Goal: Information Seeking & Learning: Learn about a topic

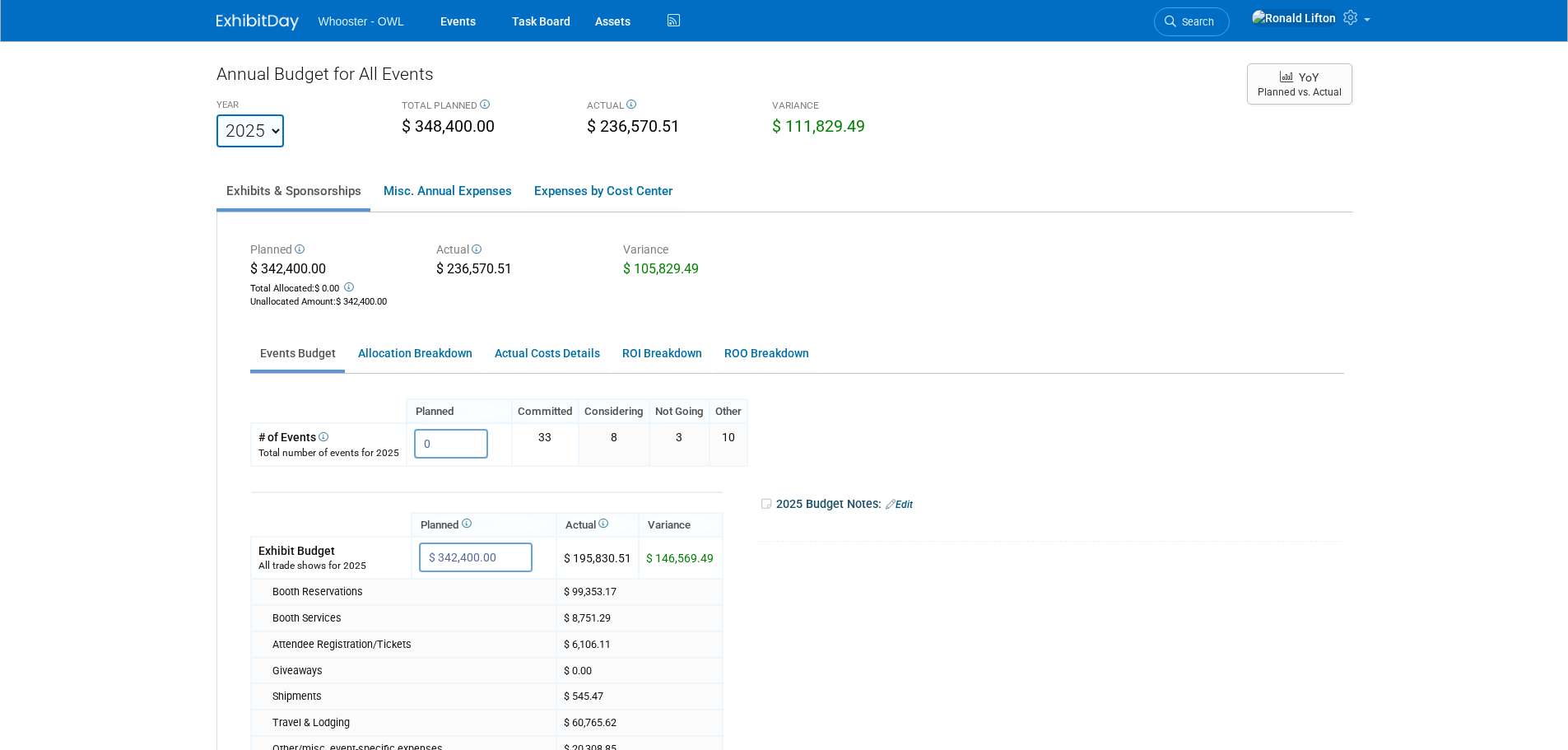
click at [261, 14] on img at bounding box center [258, 22] width 83 height 16
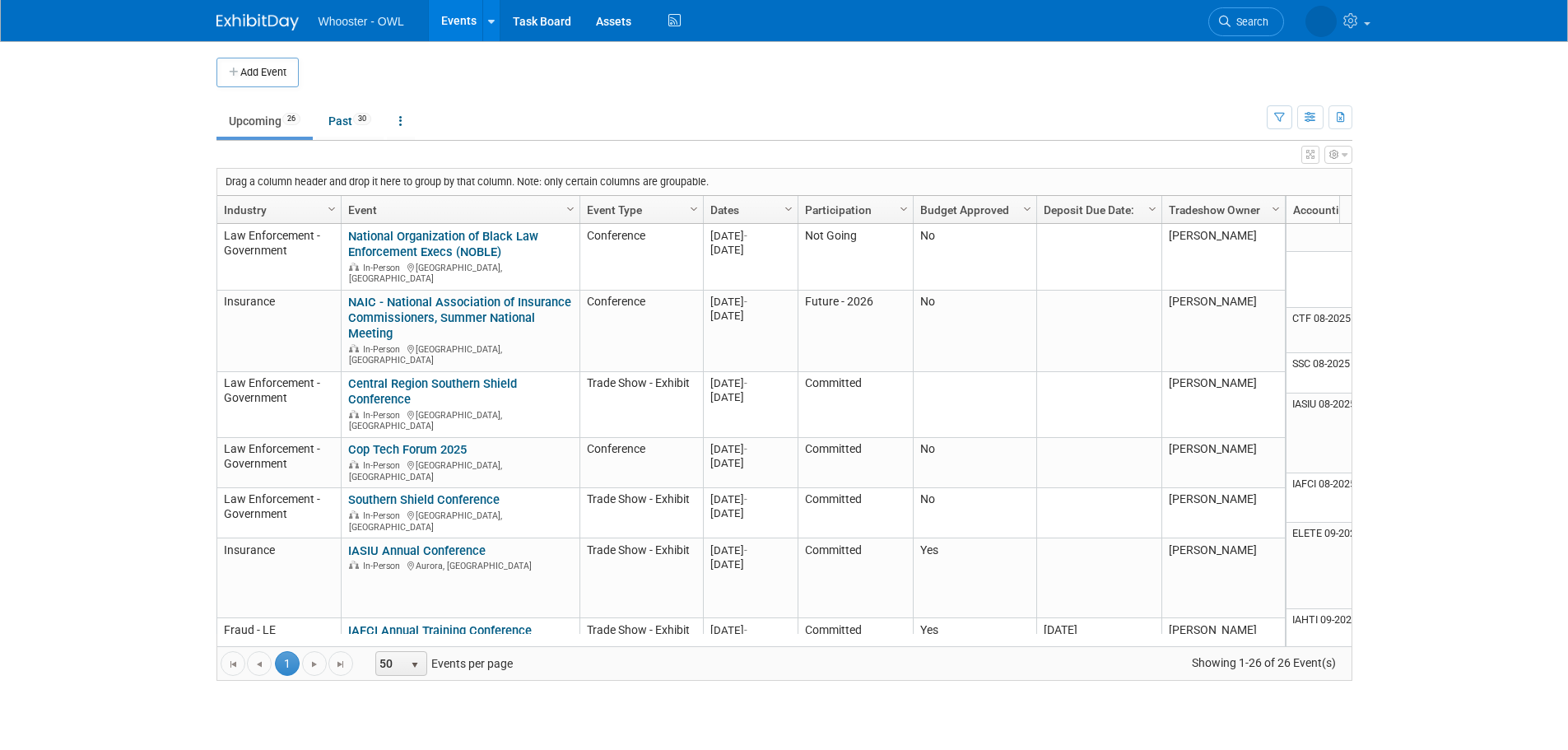
scroll to position [99, 0]
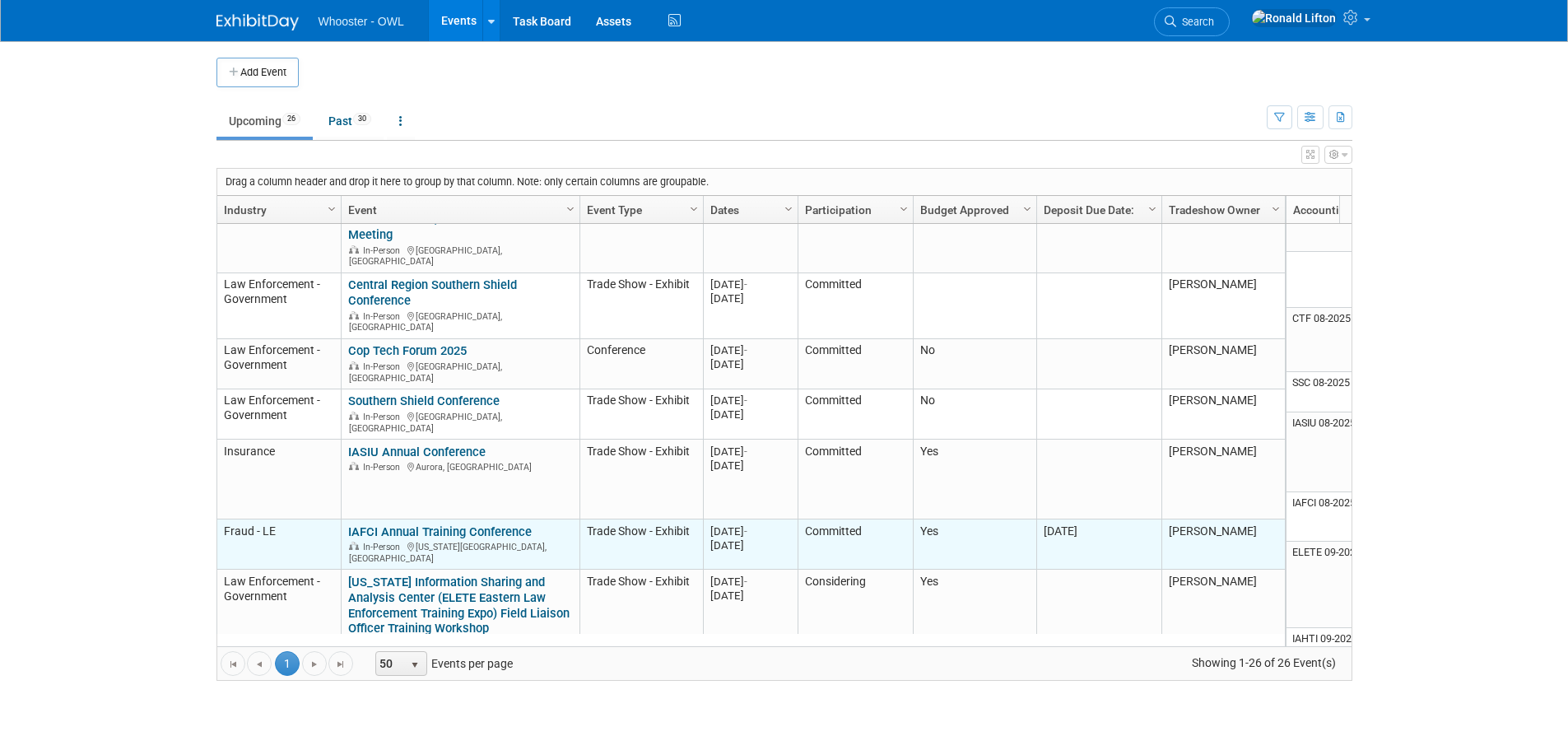
click at [422, 525] on link "IAFCI Annual Training Conference" at bounding box center [439, 532] width 183 height 15
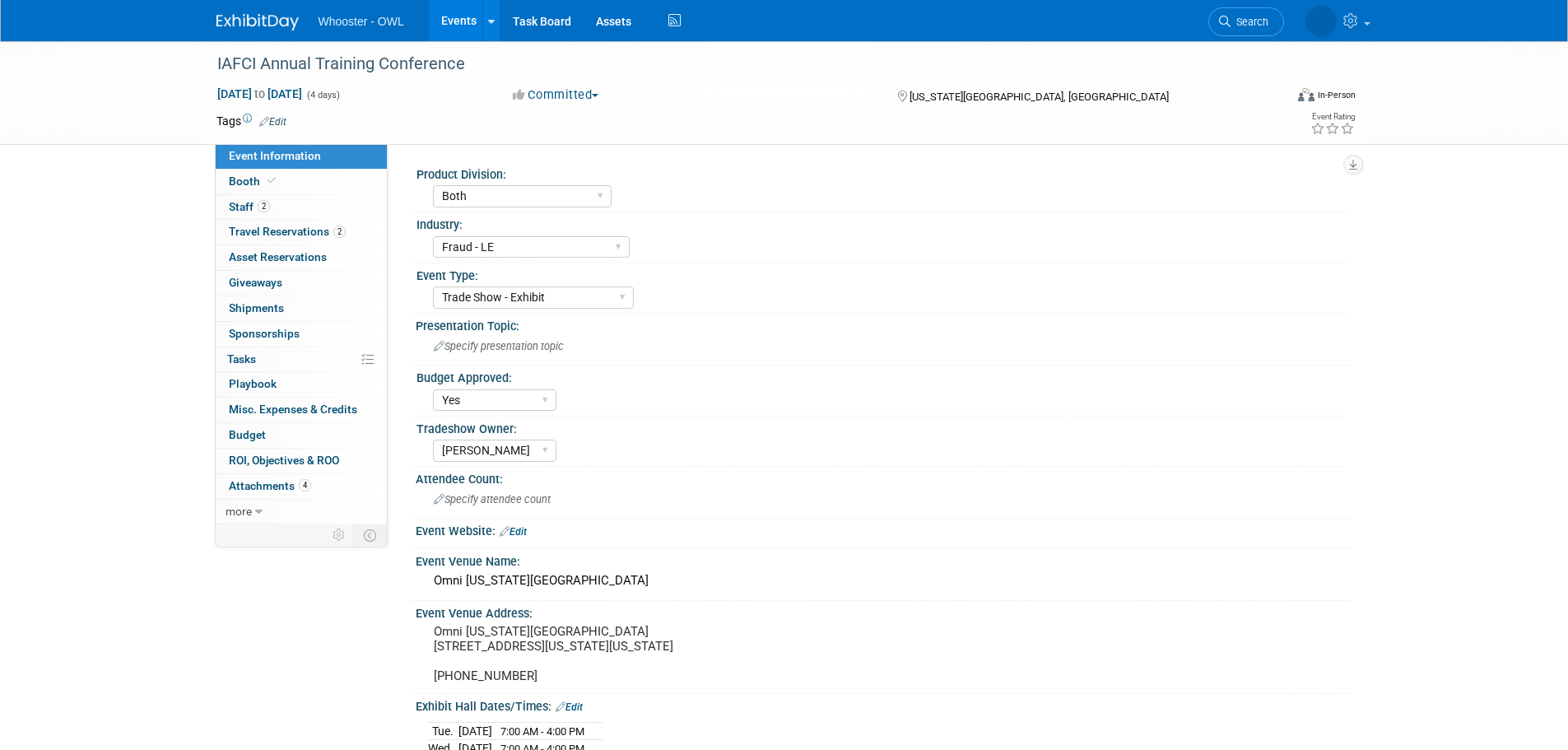
select select "Both"
select select "Fraud - LE"
select select "Trade Show - Exhibit"
select select "Yes"
select select "[PERSON_NAME]"
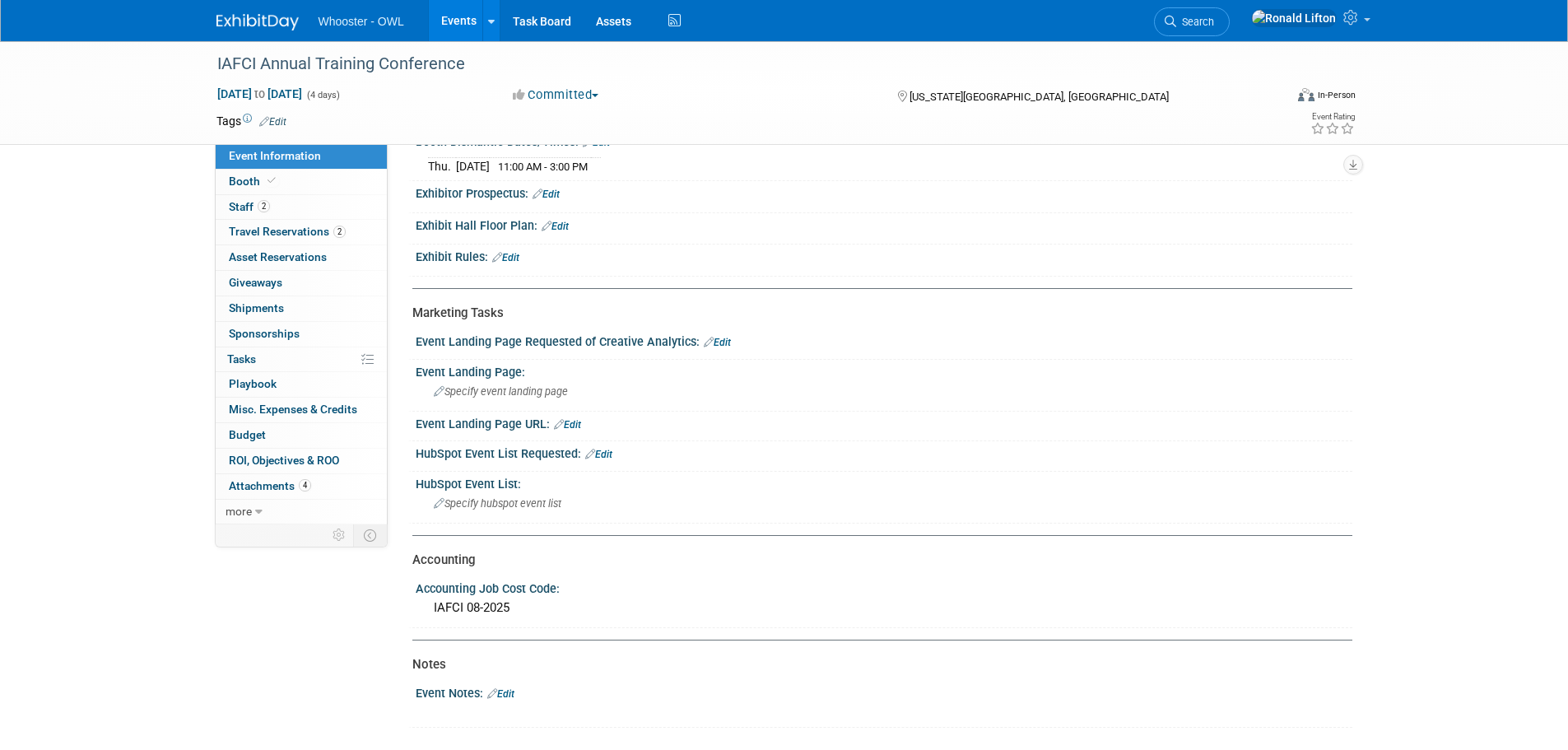
scroll to position [739, 0]
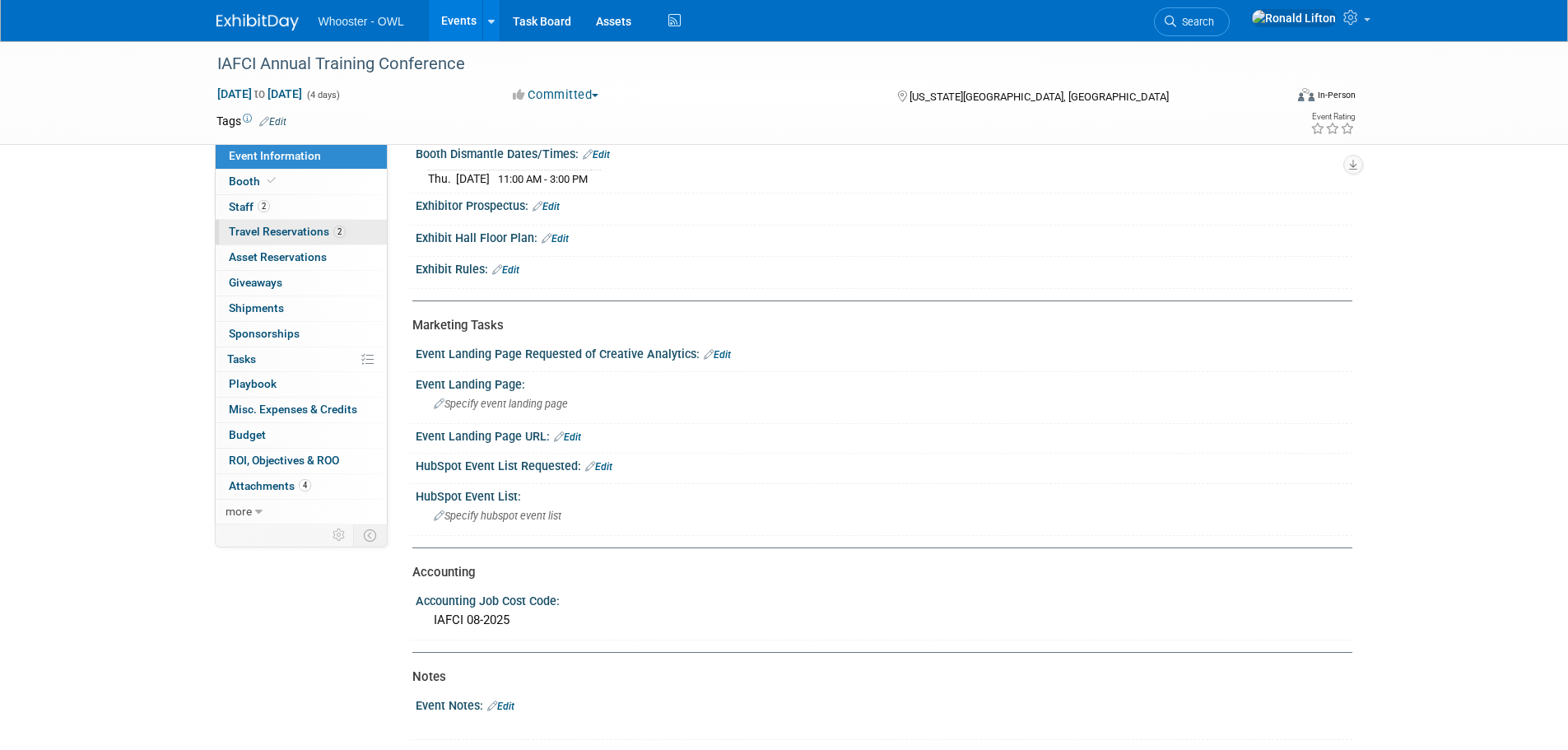
click at [282, 231] on span "Travel Reservations 2" at bounding box center [287, 231] width 117 height 13
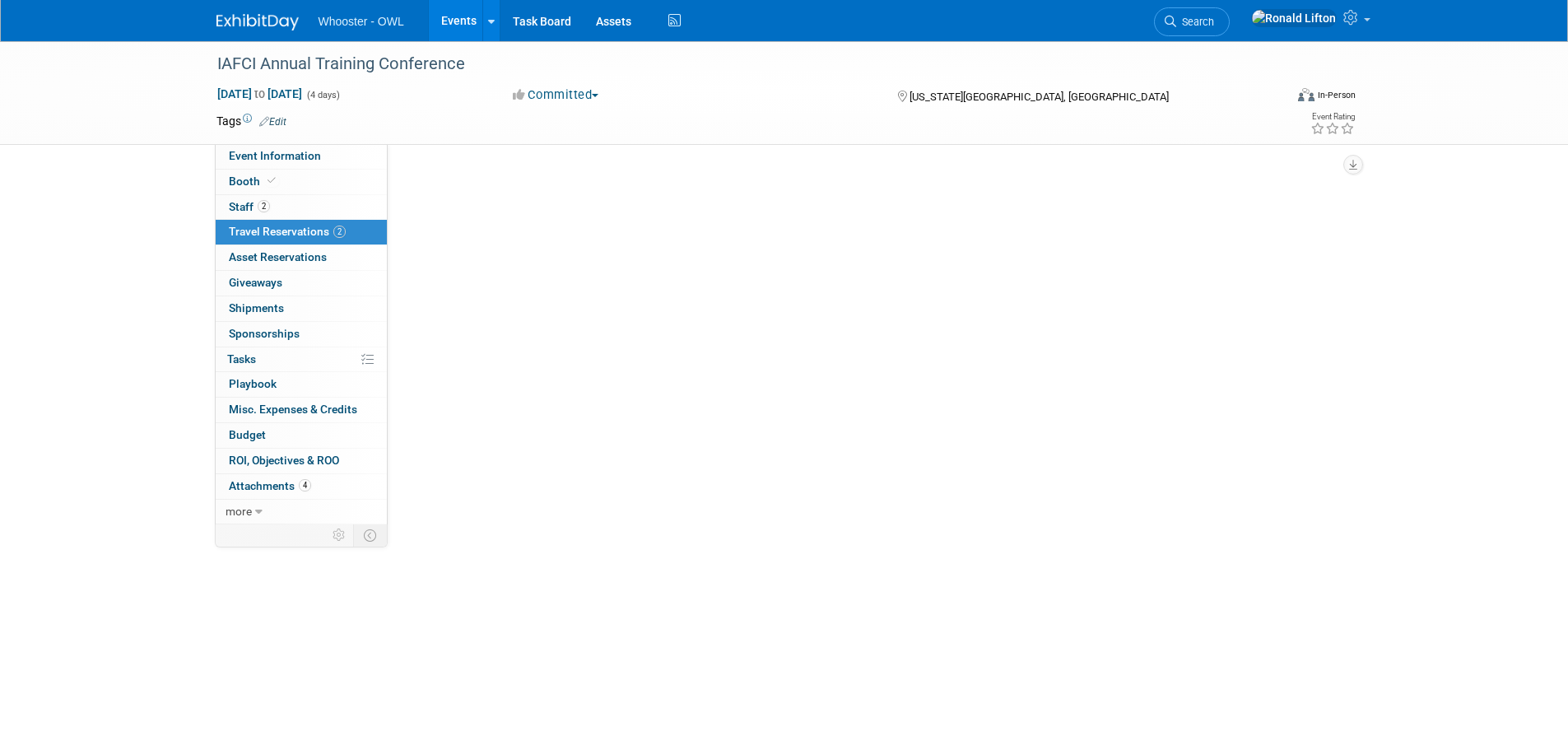
scroll to position [0, 0]
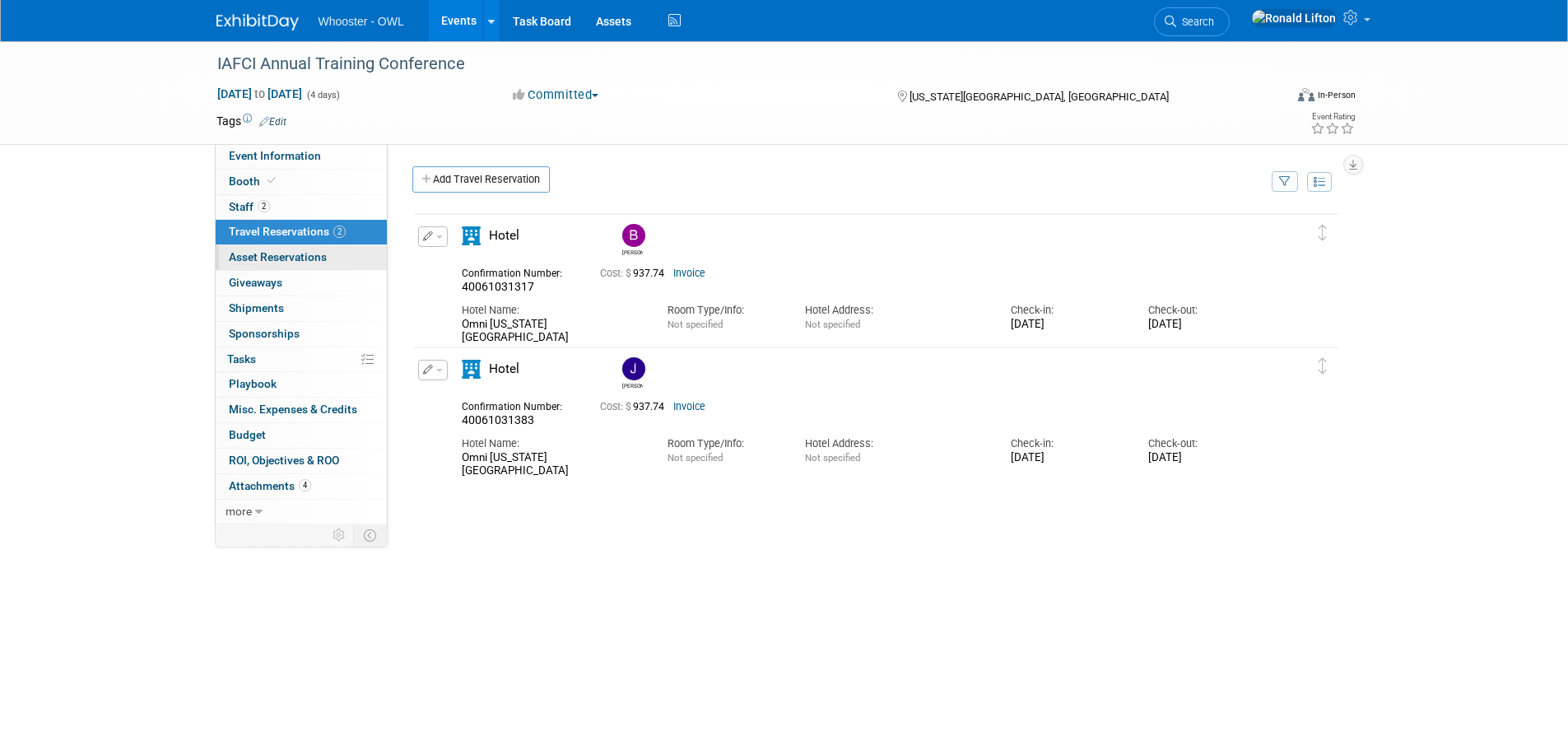
click at [274, 257] on span "Asset Reservations 0" at bounding box center [277, 257] width 98 height 13
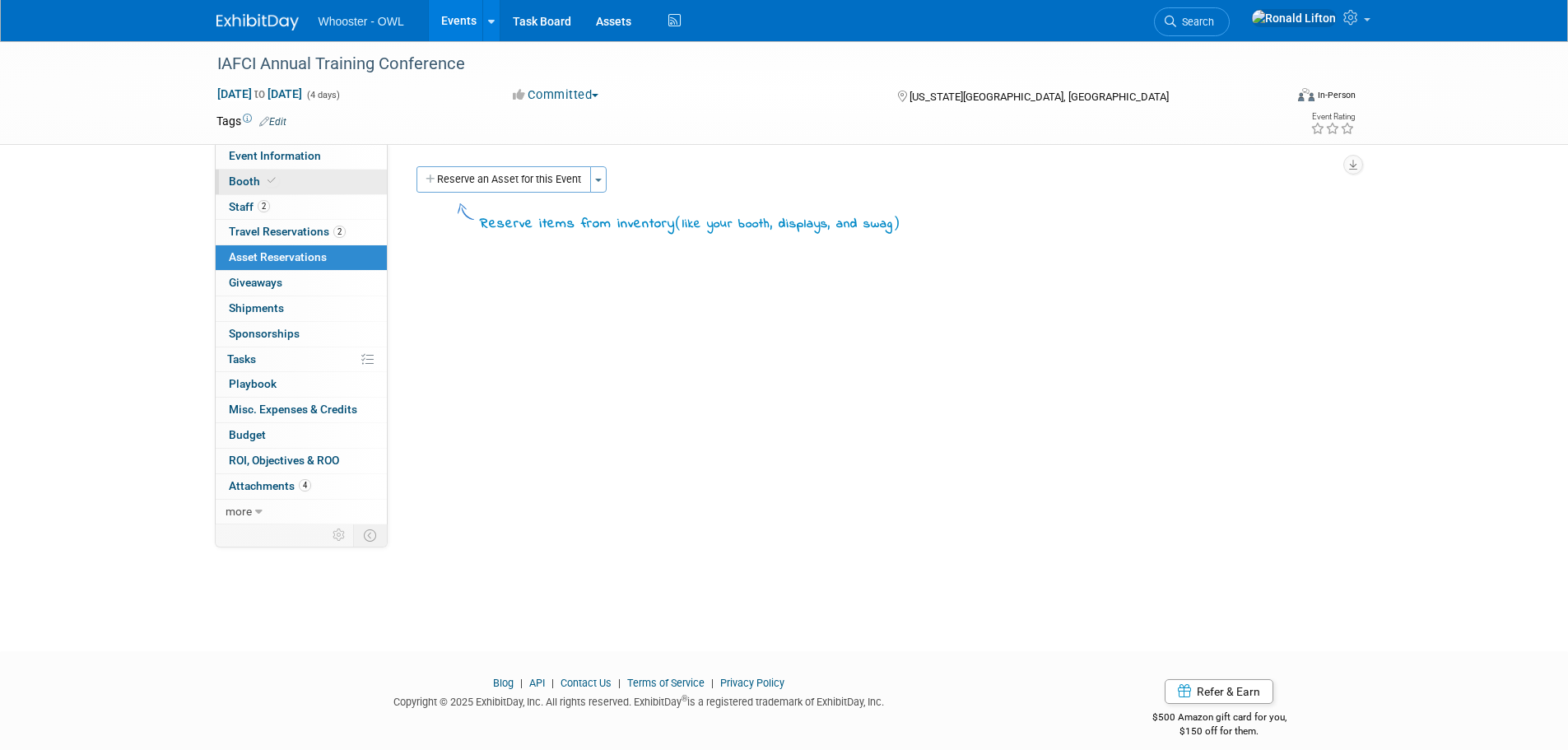
click at [246, 180] on span "Booth" at bounding box center [254, 182] width 50 height 13
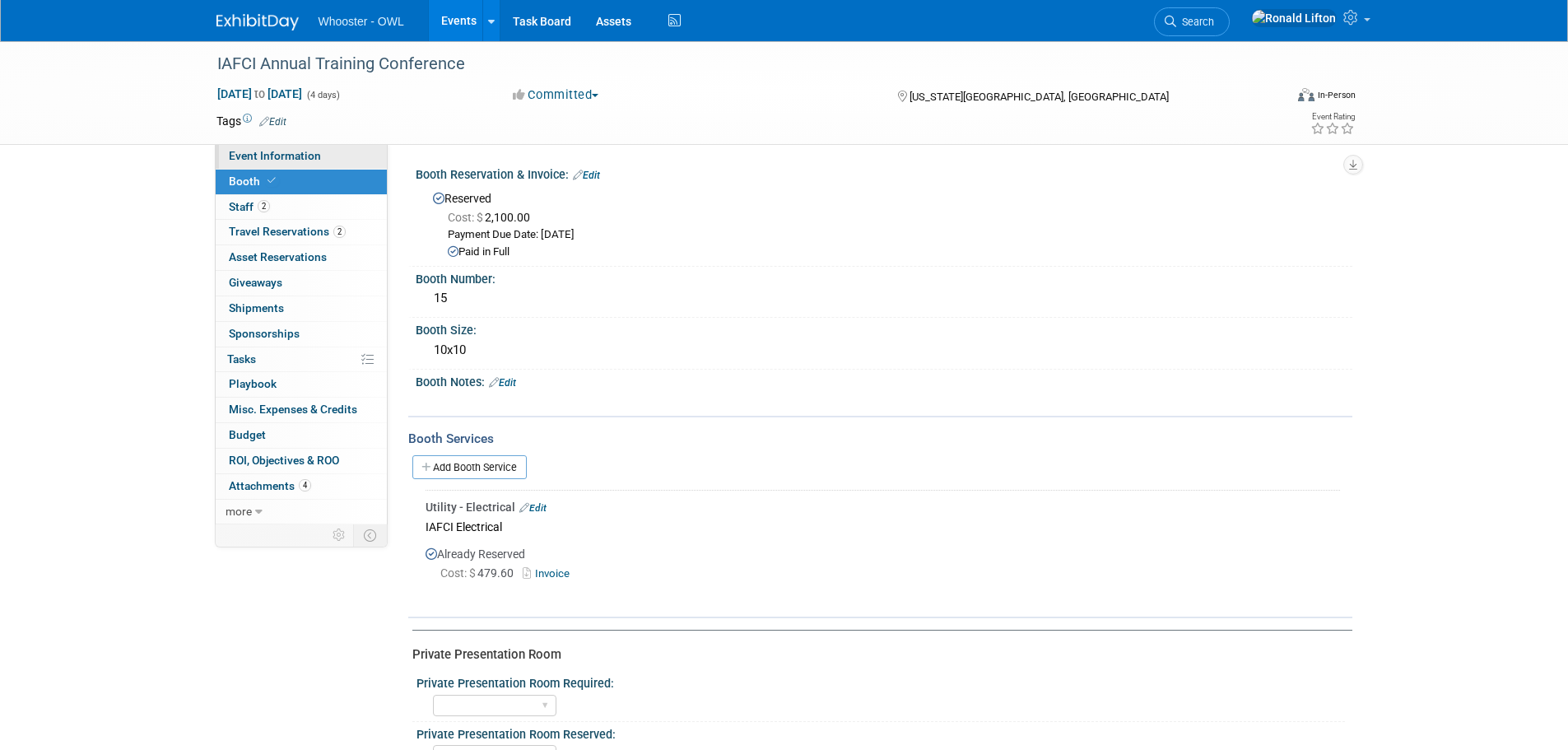
click at [265, 156] on span "Event Information" at bounding box center [275, 156] width 92 height 13
select select "Both"
select select "Fraud - LE"
select select "Trade Show - Exhibit"
select select "Yes"
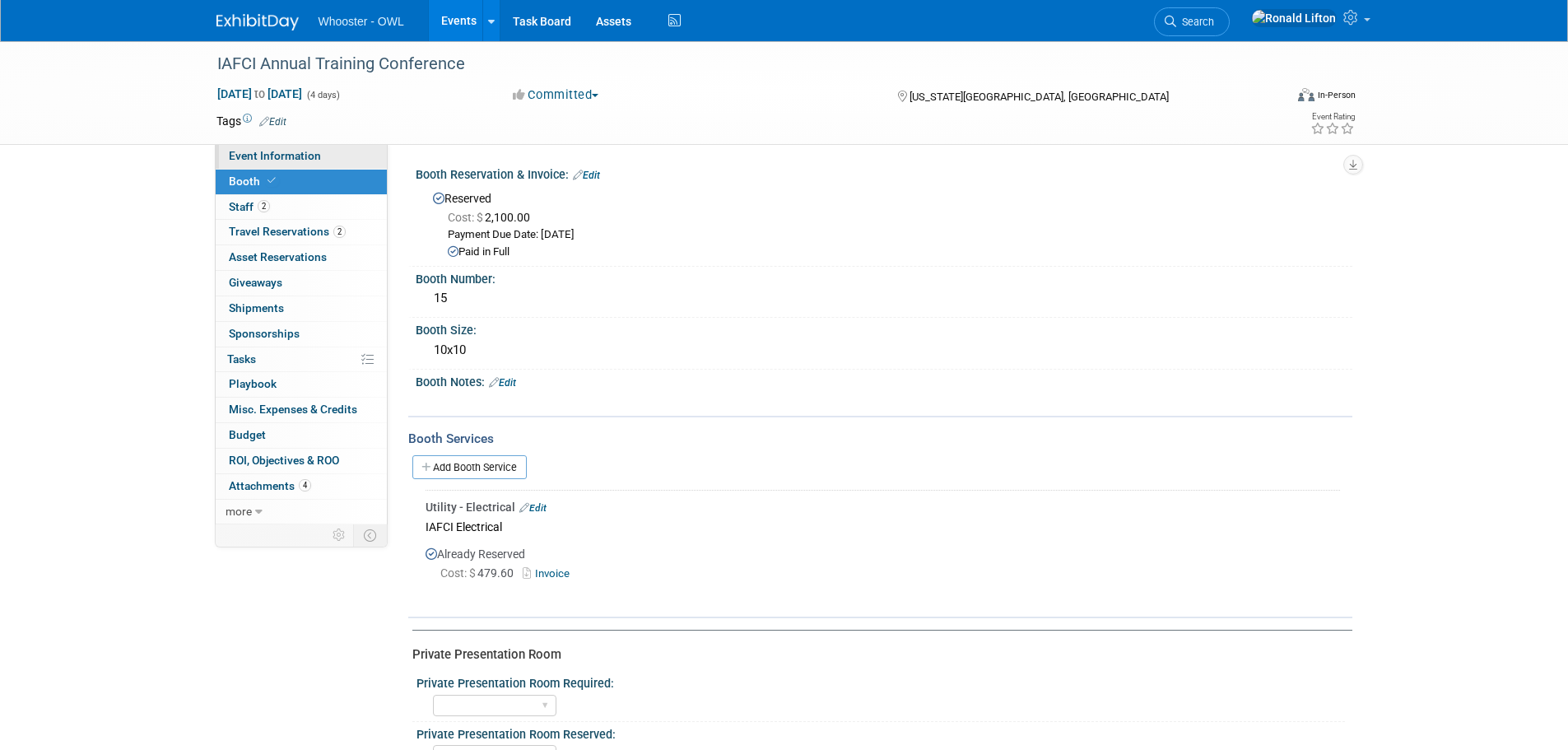
select select "Kamila Castaneda"
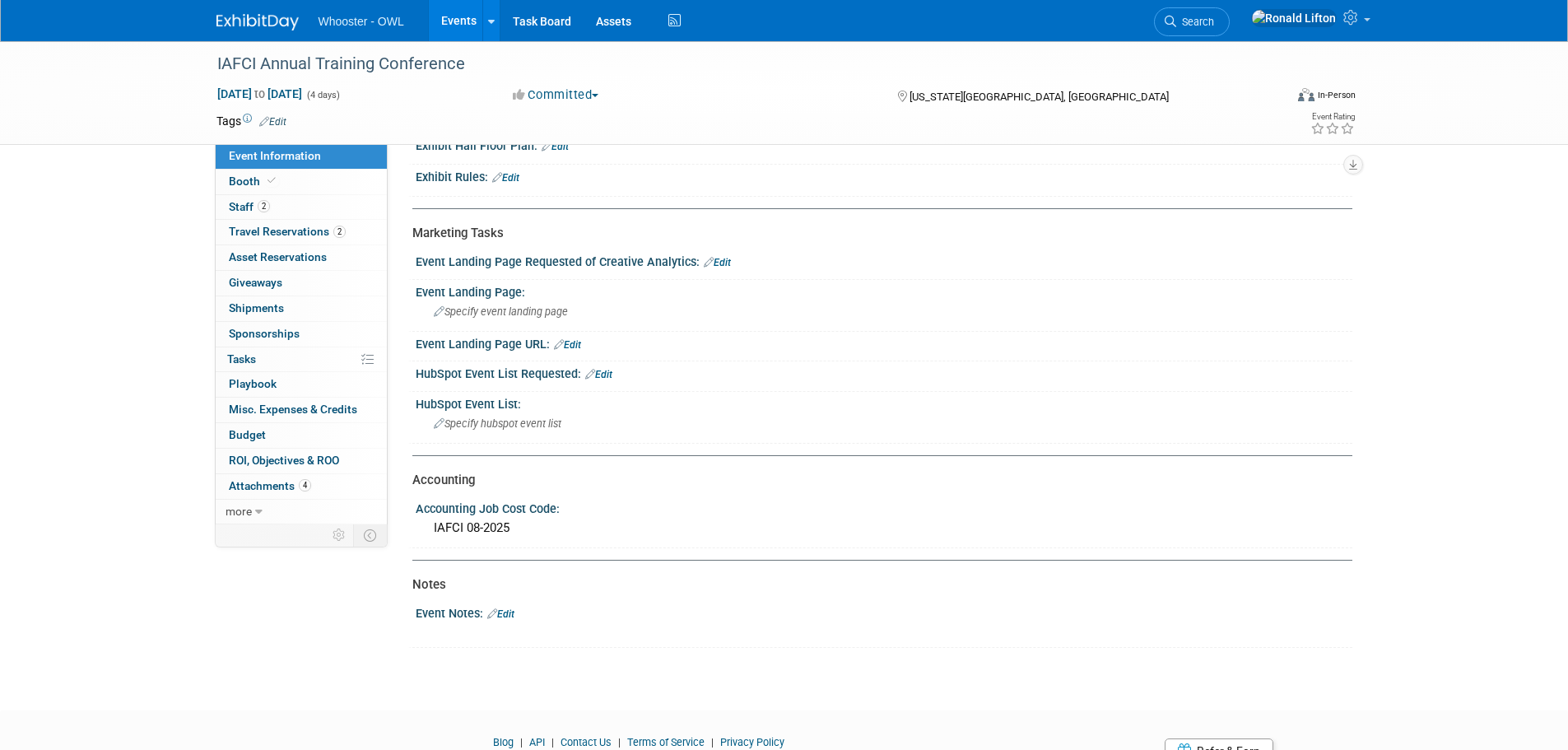
scroll to position [903, 0]
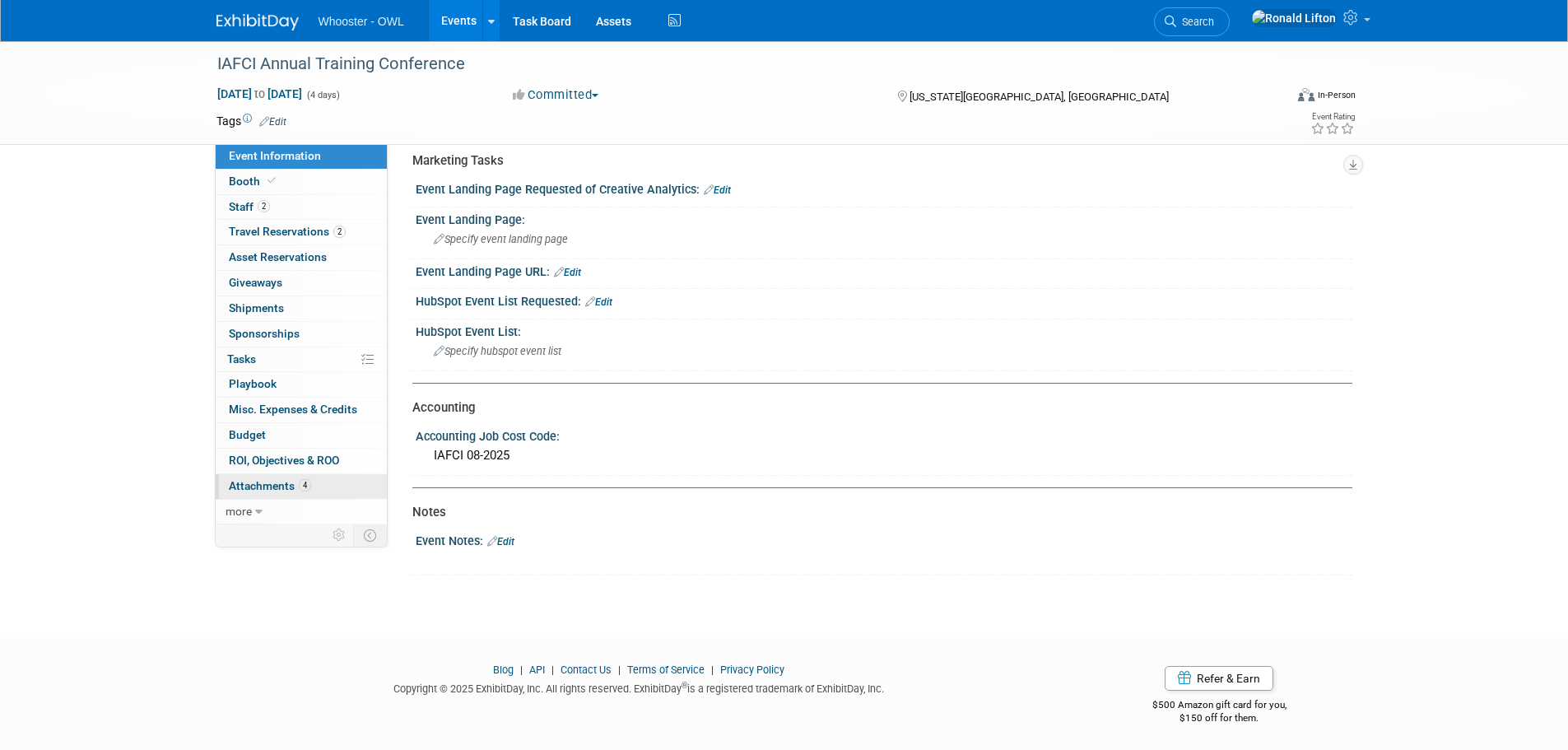
click at [246, 483] on span "Attachments 4" at bounding box center [270, 486] width 83 height 13
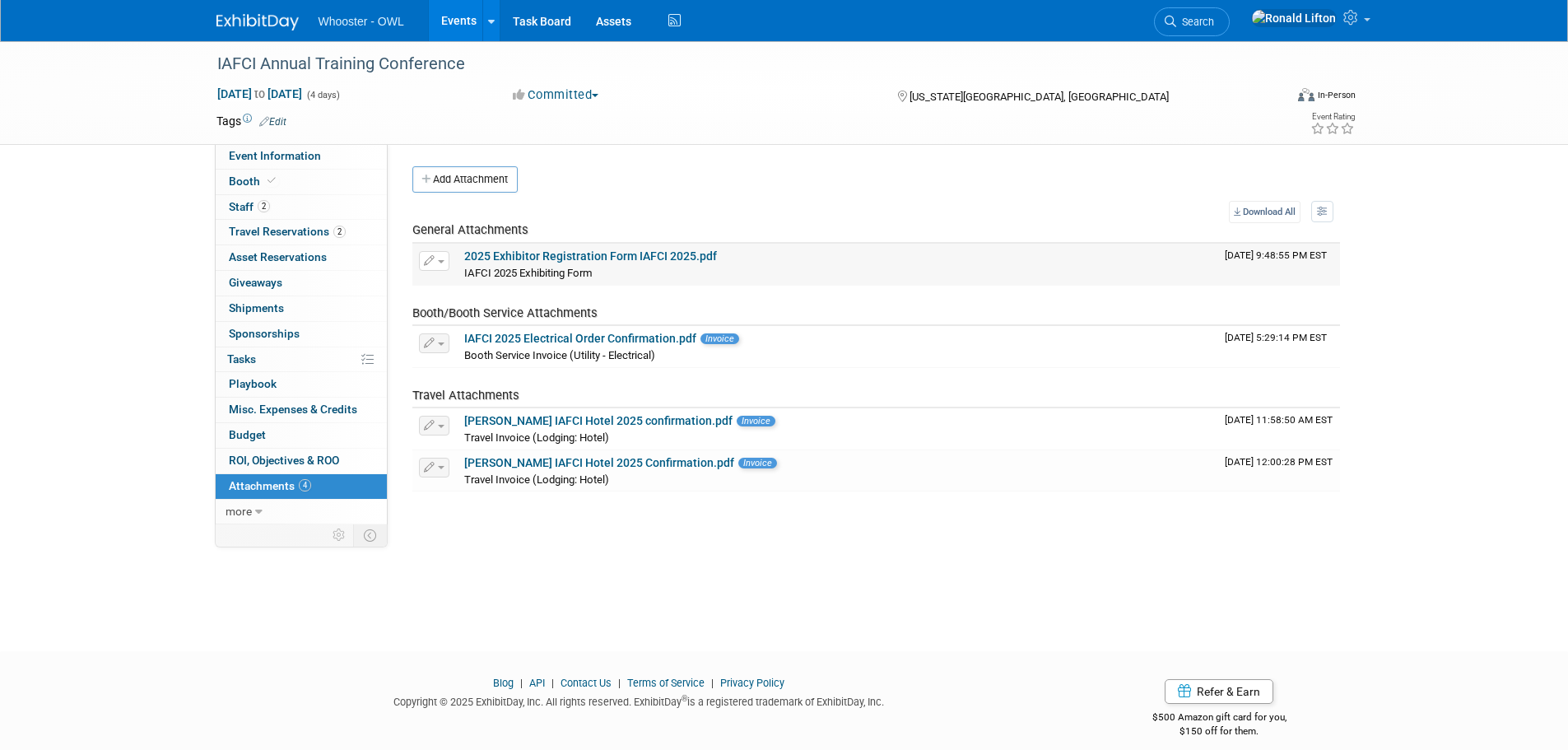
click at [614, 256] on link "2025 Exhibitor Registration Form IAFCI 2025.pdf" at bounding box center [591, 256] width 253 height 13
click at [261, 507] on icon at bounding box center [259, 512] width 8 height 11
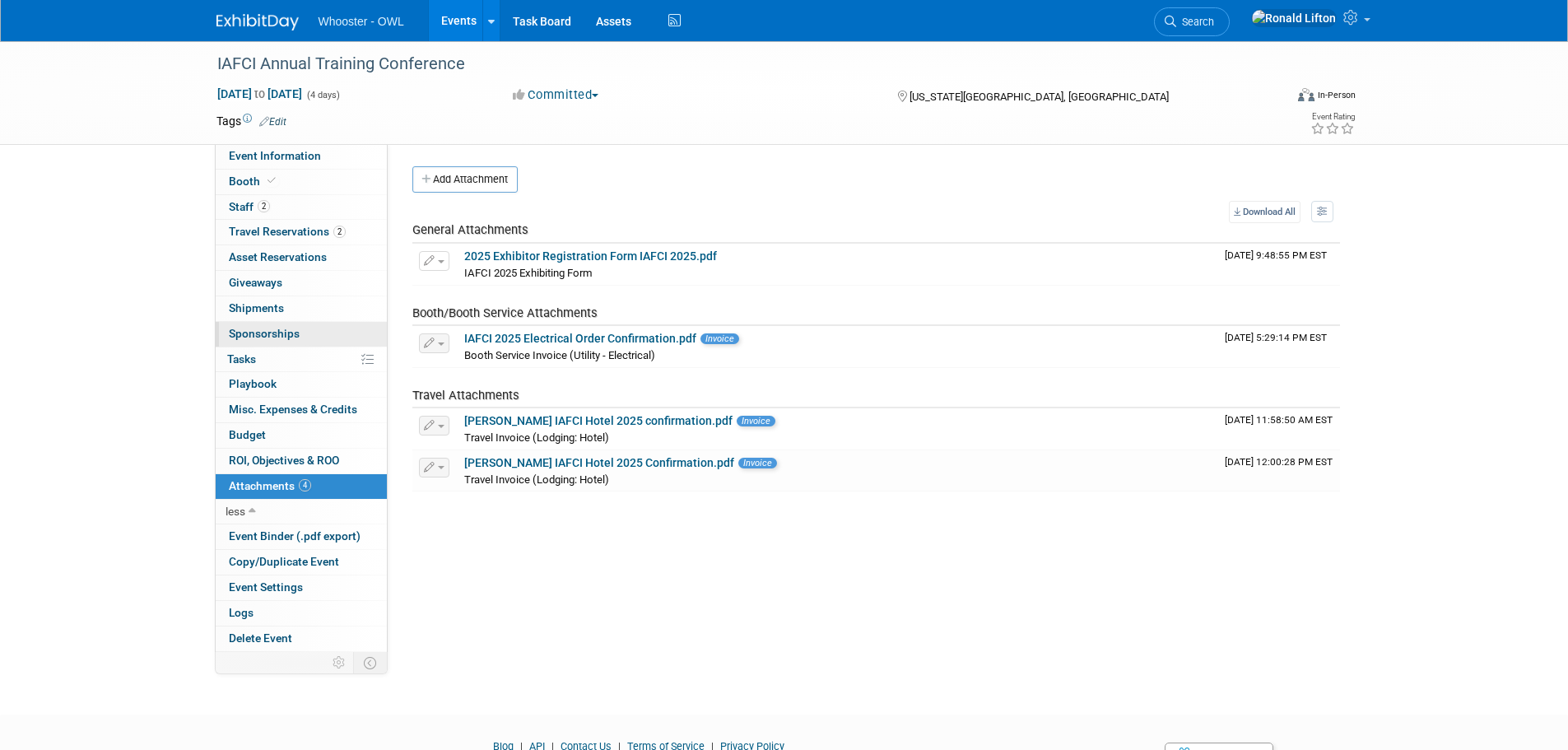
click at [268, 335] on span "Sponsorships 0" at bounding box center [264, 334] width 70 height 13
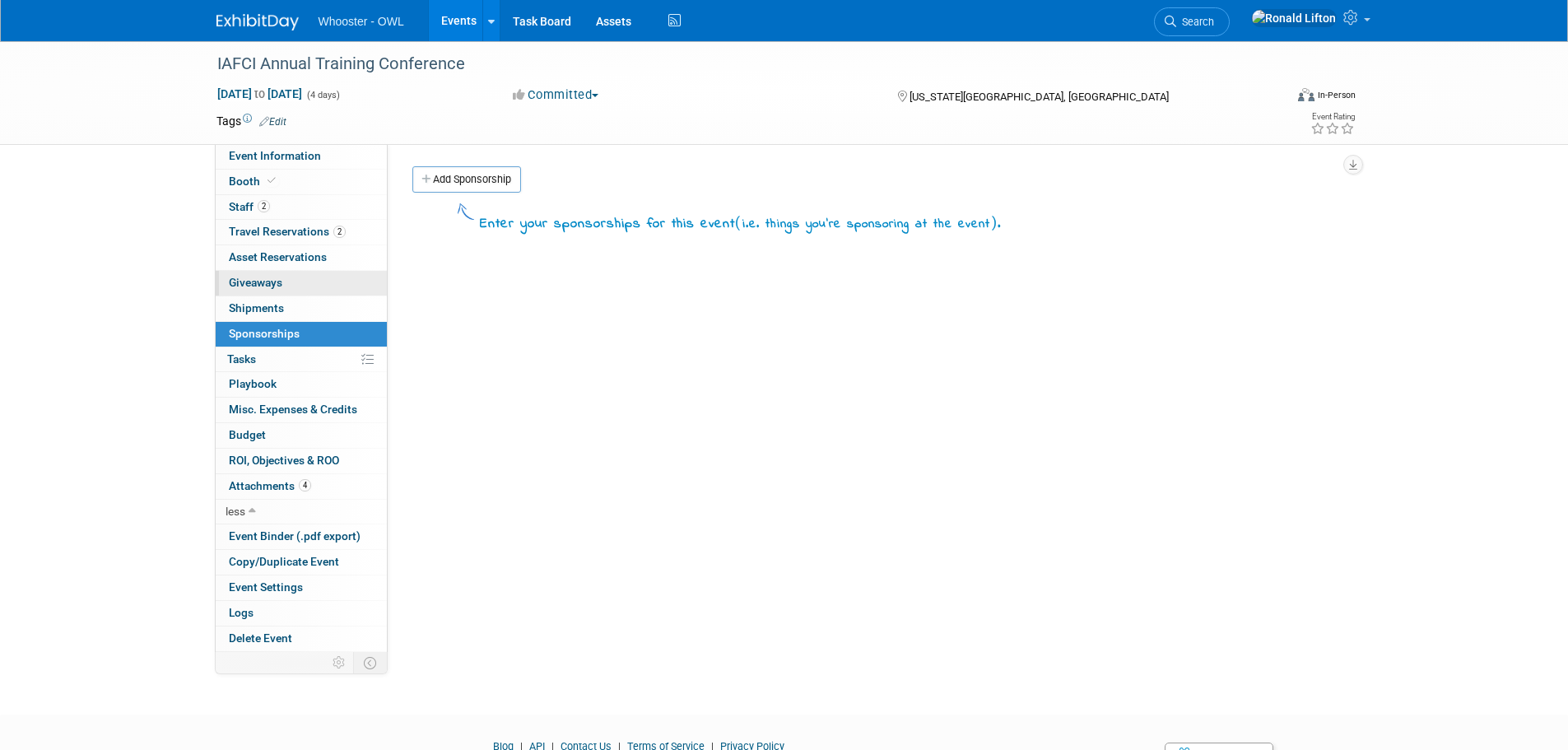
click at [267, 286] on span "Giveaways 0" at bounding box center [256, 282] width 53 height 13
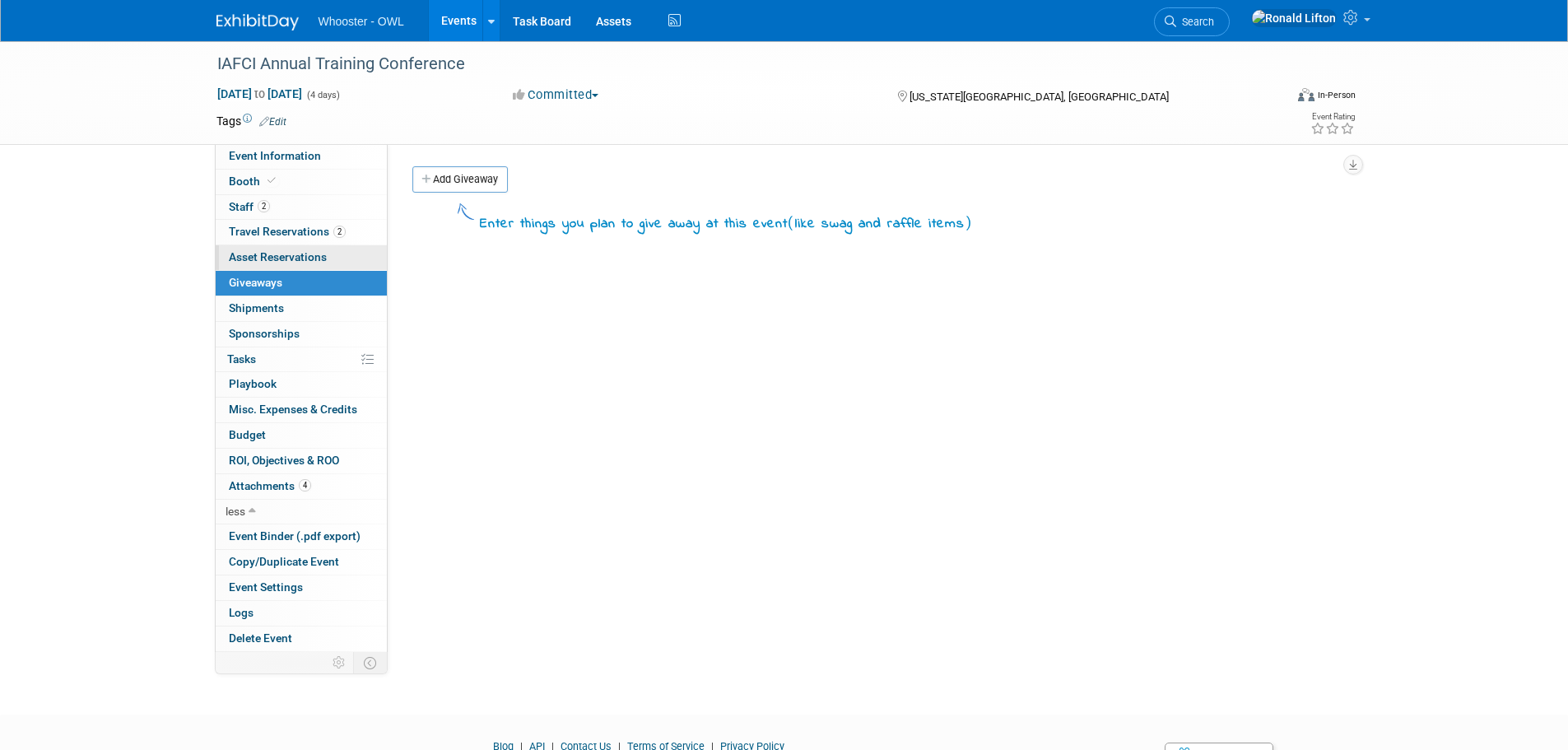
click at [274, 264] on link "0 Asset Reservations 0" at bounding box center [301, 258] width 171 height 25
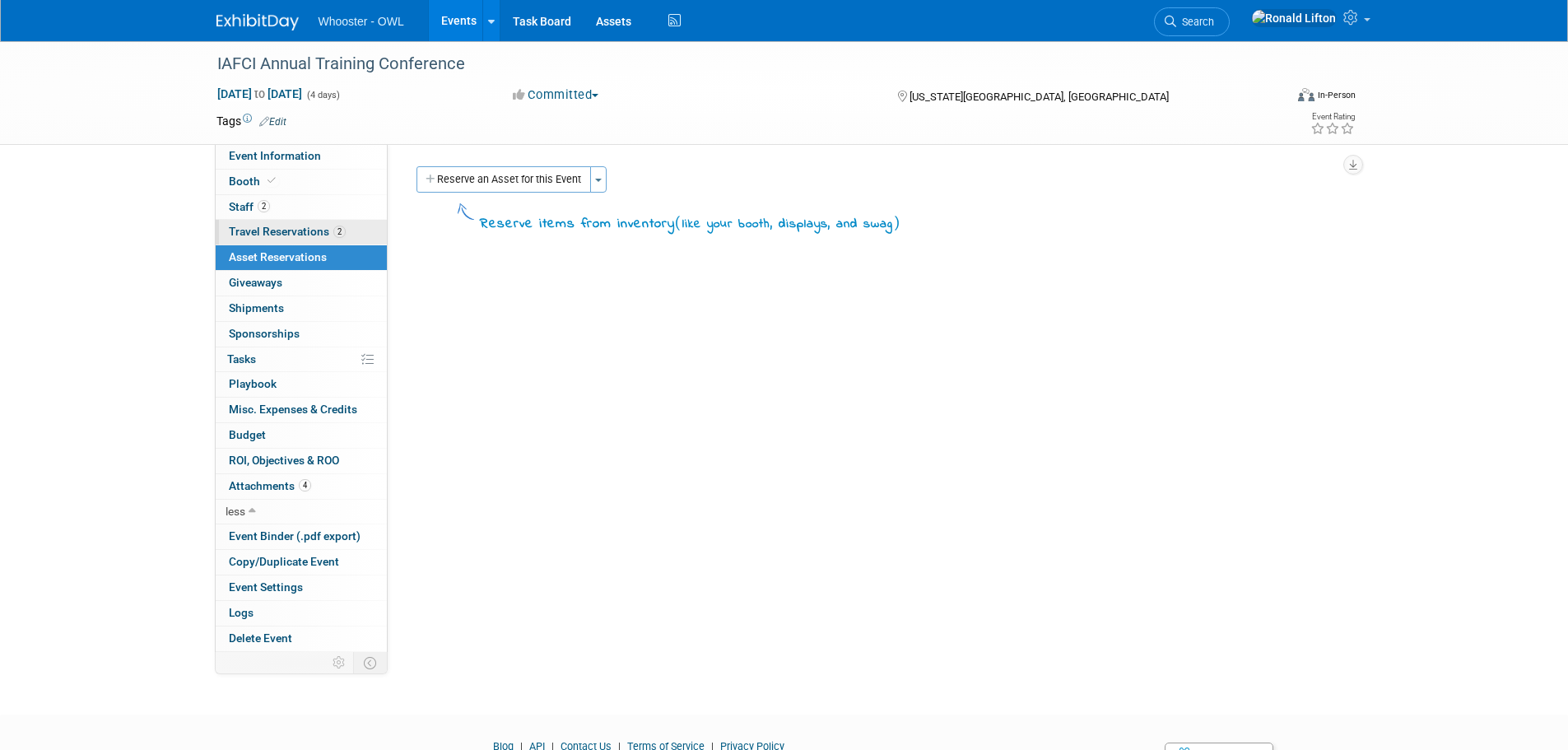
click at [284, 231] on span "Travel Reservations 2" at bounding box center [287, 231] width 117 height 13
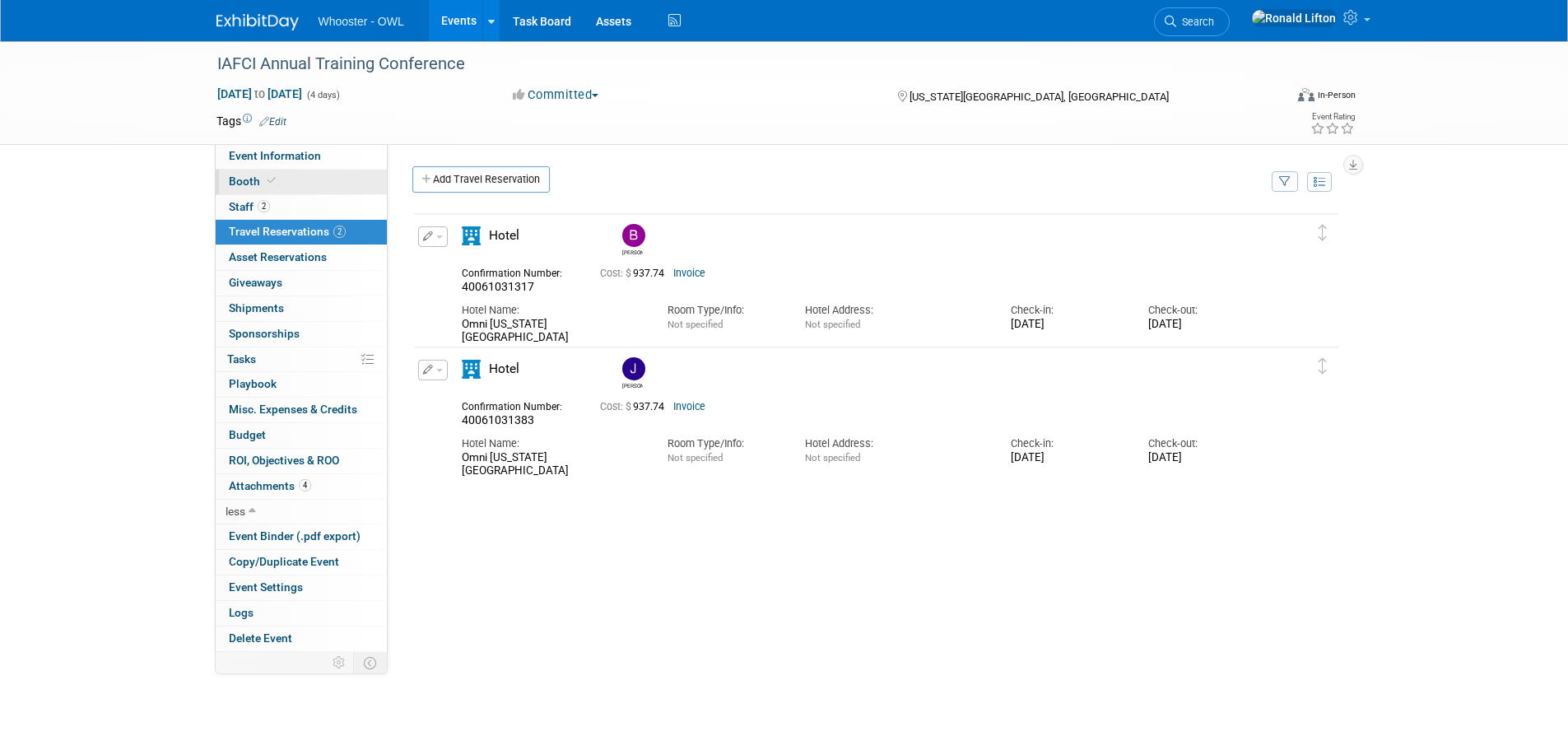
click at [239, 179] on span "Booth" at bounding box center [254, 182] width 50 height 13
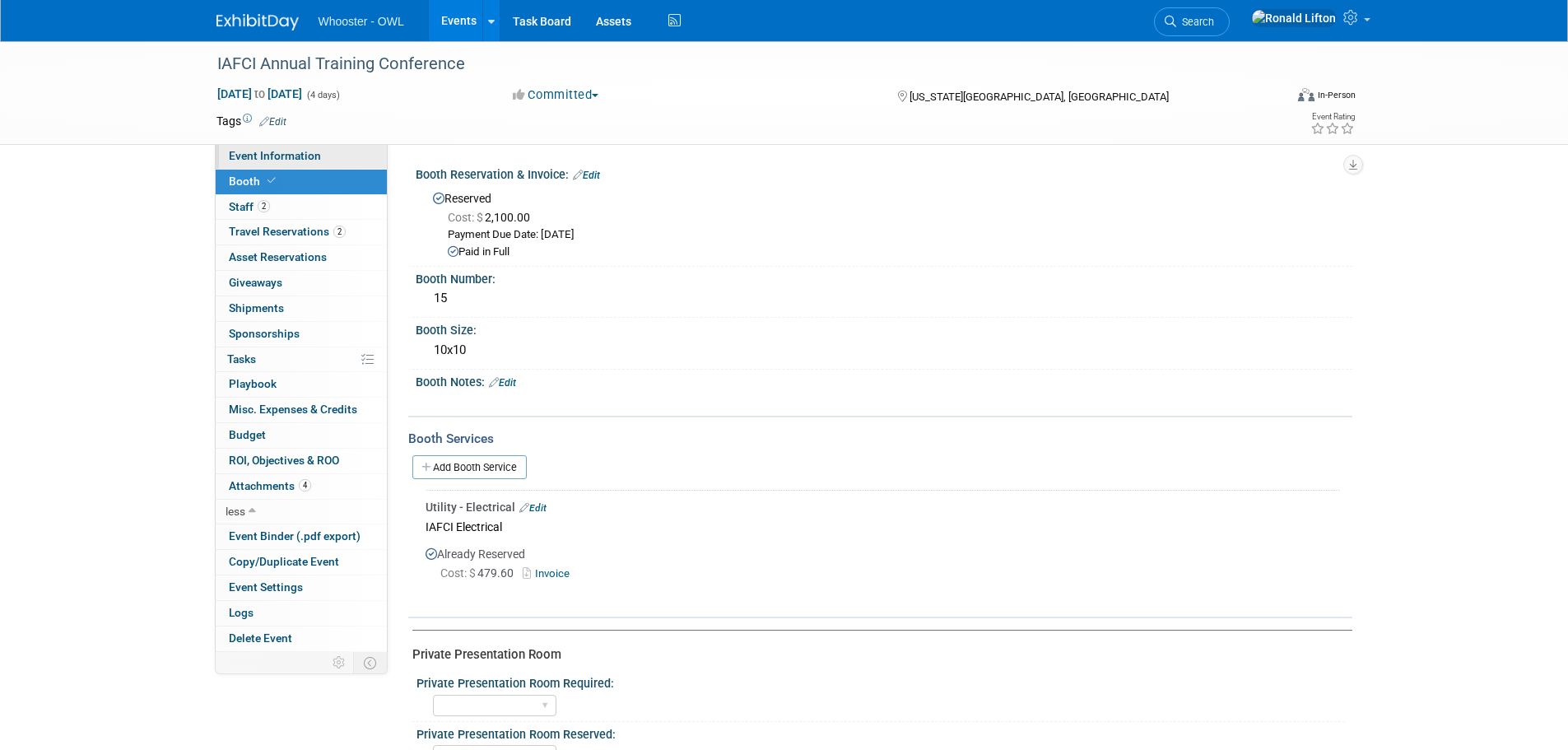
click at [264, 161] on span "Event Information" at bounding box center [275, 156] width 92 height 13
select select "Both"
select select "Fraud - LE"
select select "Trade Show - Exhibit"
select select "Yes"
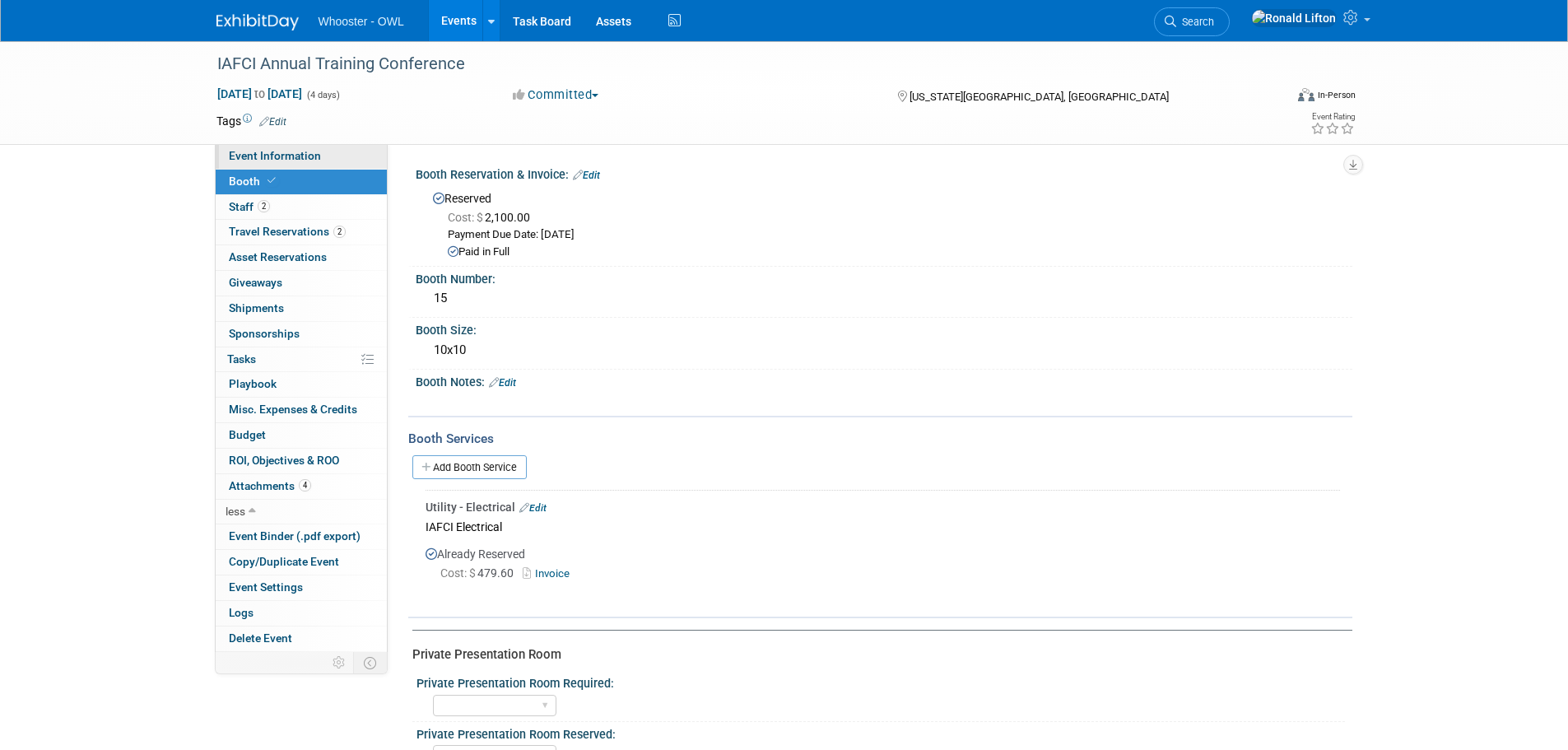
select select "Kamila Castaneda"
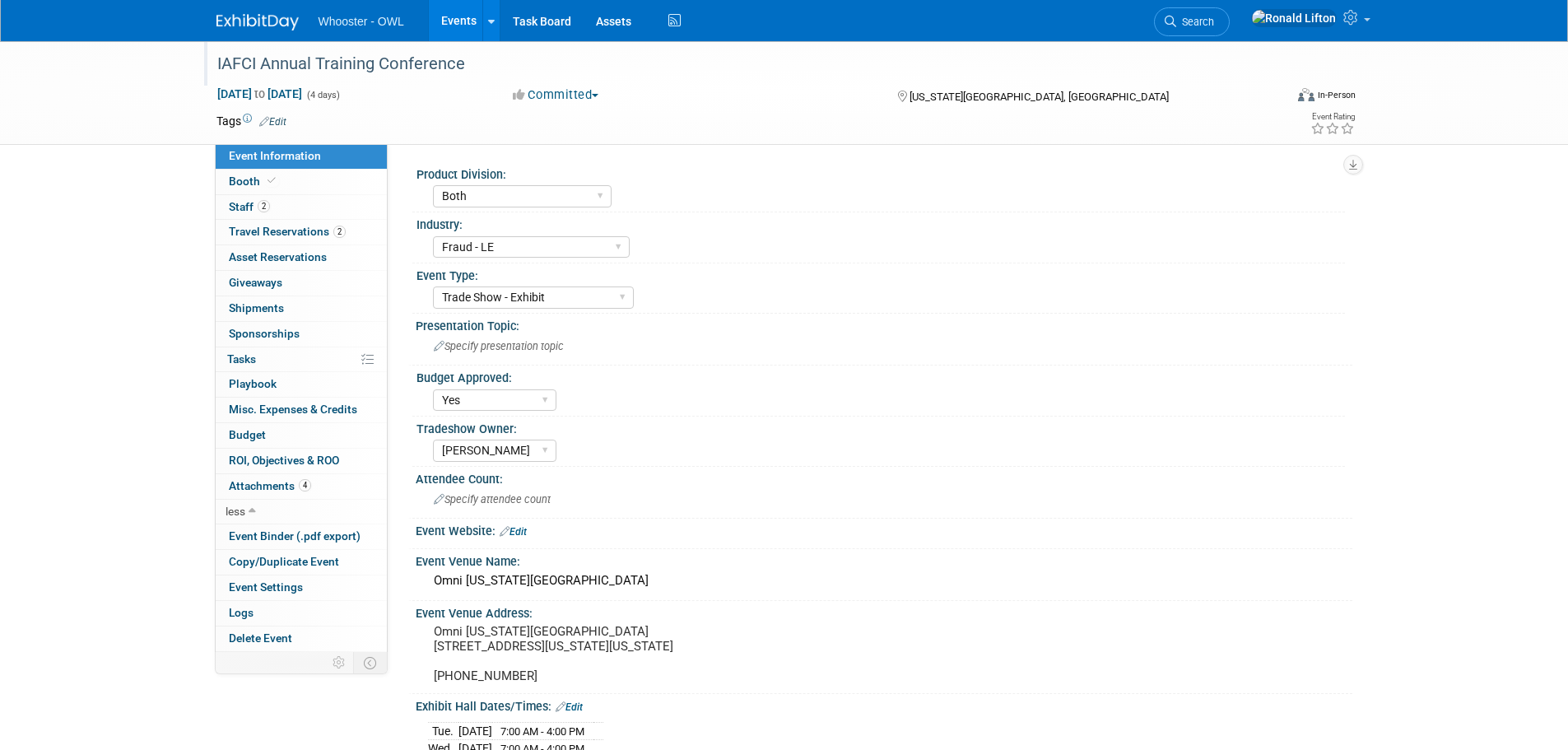
drag, startPoint x: 465, startPoint y: 65, endPoint x: 217, endPoint y: 67, distance: 248.0
click at [217, 67] on div "IAFCI Annual Training Conference" at bounding box center [736, 64] width 1048 height 29
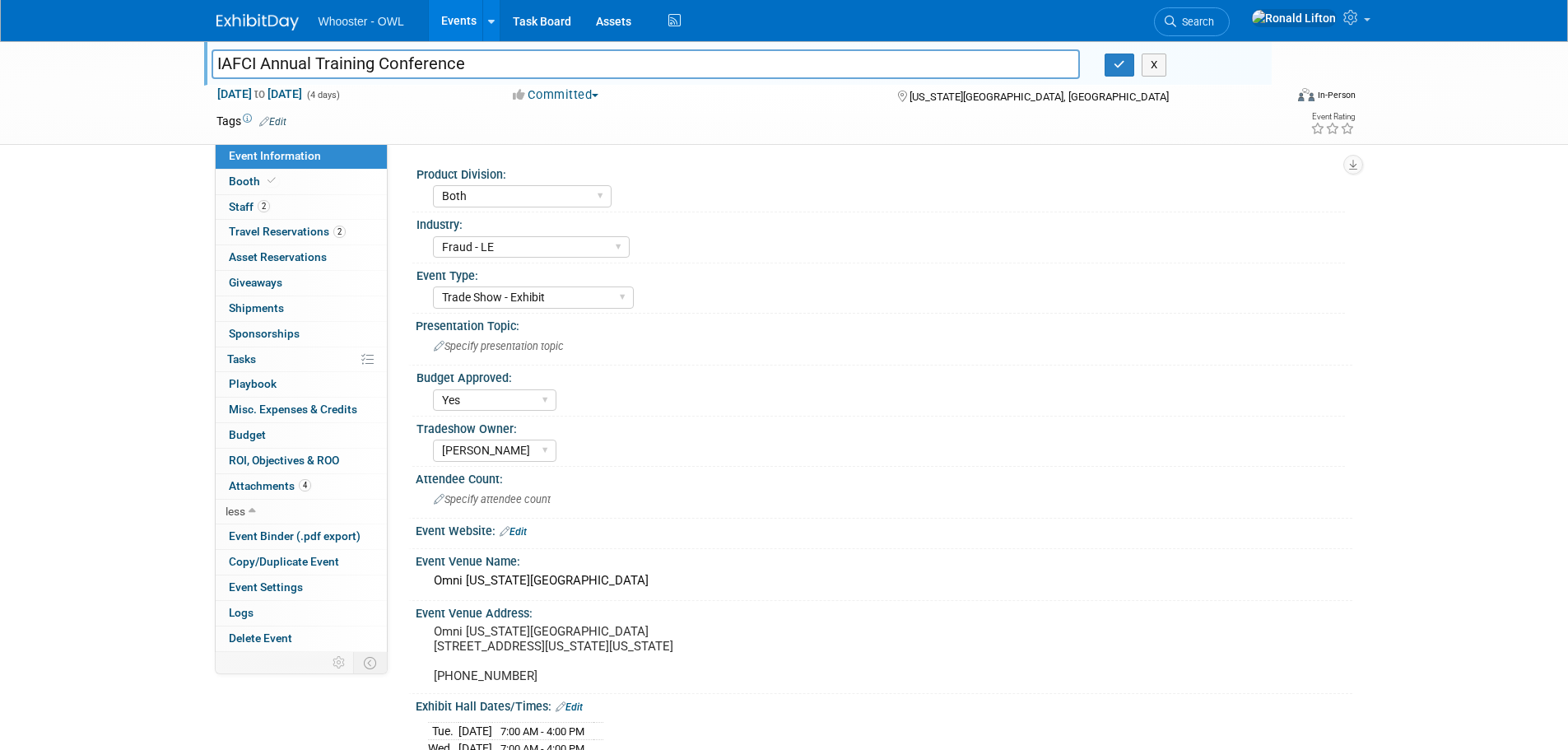
drag, startPoint x: 396, startPoint y: 66, endPoint x: 216, endPoint y: 66, distance: 180.0
click at [216, 66] on input "IAFCI Annual Training Conference" at bounding box center [646, 64] width 870 height 29
click at [1154, 68] on button "X" at bounding box center [1154, 65] width 26 height 23
